Goal: Information Seeking & Learning: Learn about a topic

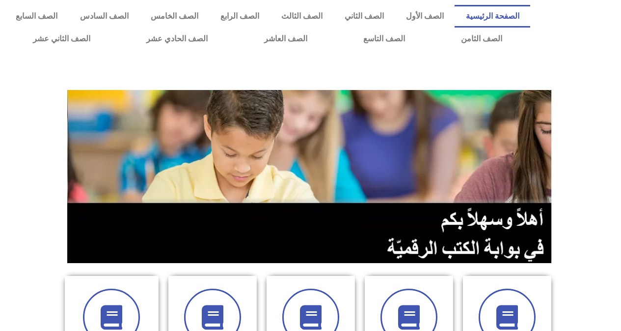
scroll to position [246, 0]
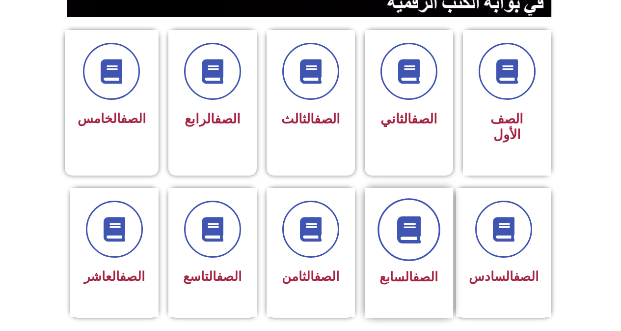
click at [418, 232] on span at bounding box center [409, 229] width 63 height 63
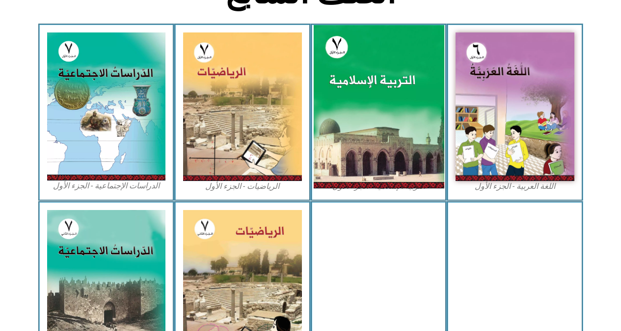
scroll to position [442, 0]
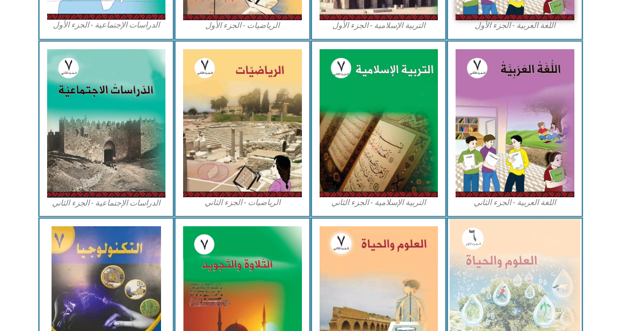
click at [477, 247] on img at bounding box center [515, 298] width 131 height 159
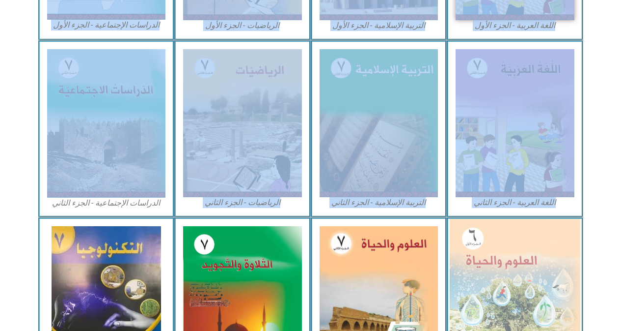
click at [536, 283] on img at bounding box center [515, 298] width 131 height 159
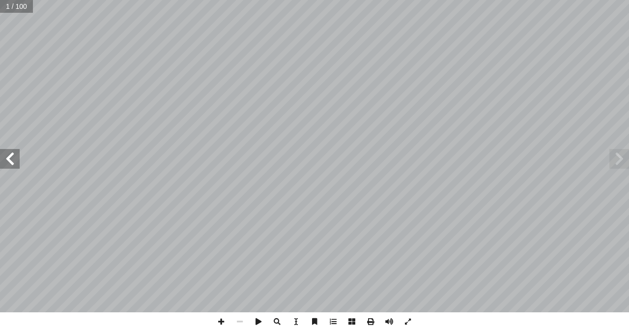
click at [9, 8] on input "text" at bounding box center [16, 6] width 33 height 13
type input "**"
click at [622, 167] on span at bounding box center [619, 159] width 20 height 20
click at [621, 167] on span at bounding box center [619, 159] width 20 height 20
click at [619, 167] on span at bounding box center [619, 159] width 20 height 20
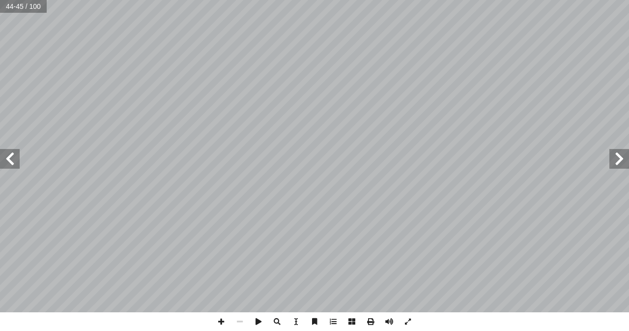
click at [619, 167] on span at bounding box center [619, 159] width 20 height 20
click at [617, 167] on span at bounding box center [619, 159] width 20 height 20
click at [223, 320] on span at bounding box center [221, 321] width 19 height 19
click at [618, 162] on span at bounding box center [619, 159] width 20 height 20
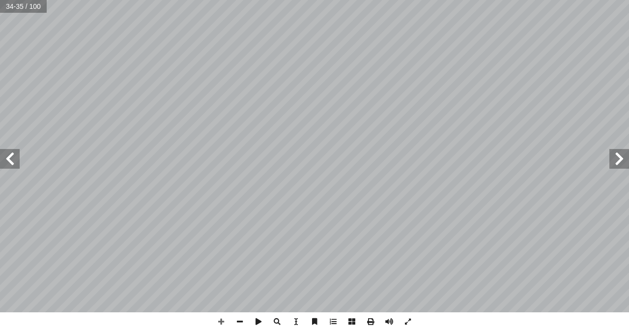
click at [616, 161] on span at bounding box center [619, 159] width 20 height 20
click at [0, 161] on span at bounding box center [10, 159] width 20 height 20
click at [3, 160] on span at bounding box center [10, 159] width 20 height 20
click at [8, 7] on input "text" at bounding box center [16, 6] width 33 height 13
type input "**"
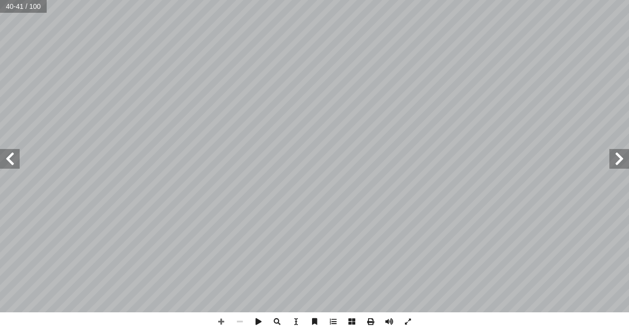
click at [628, 165] on span at bounding box center [619, 159] width 20 height 20
click at [222, 318] on span at bounding box center [221, 321] width 19 height 19
click at [217, 322] on span at bounding box center [221, 321] width 19 height 19
